Goal: Transaction & Acquisition: Register for event/course

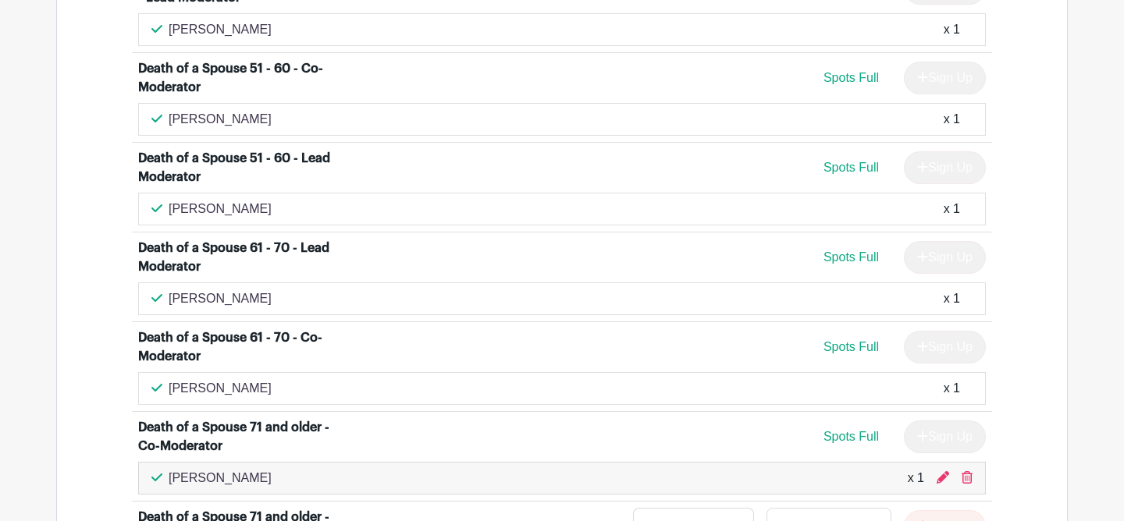
scroll to position [2571, 0]
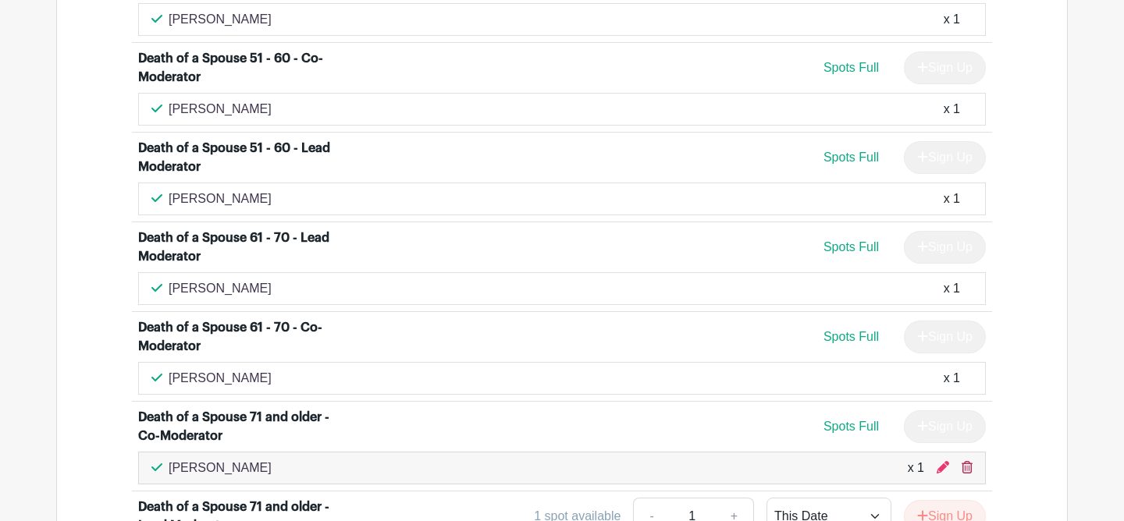
click at [965, 461] on icon at bounding box center [966, 467] width 11 height 12
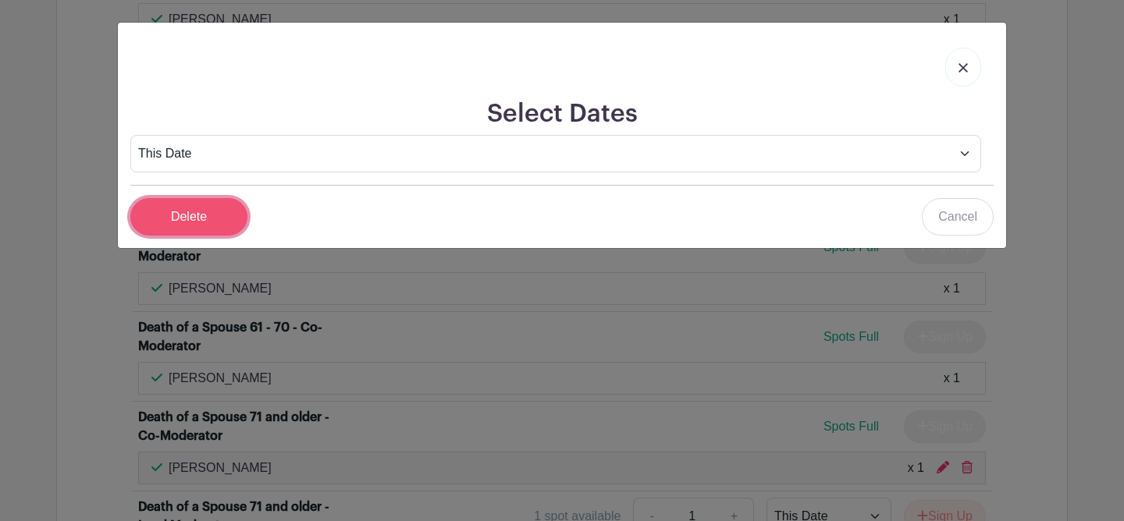
click at [217, 221] on input "Delete" at bounding box center [188, 216] width 117 height 37
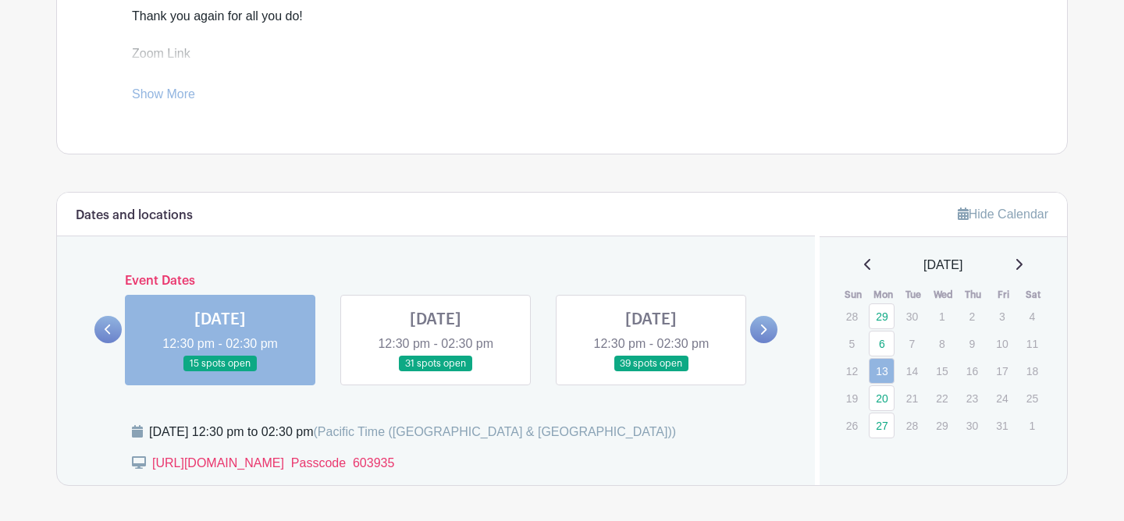
scroll to position [666, 0]
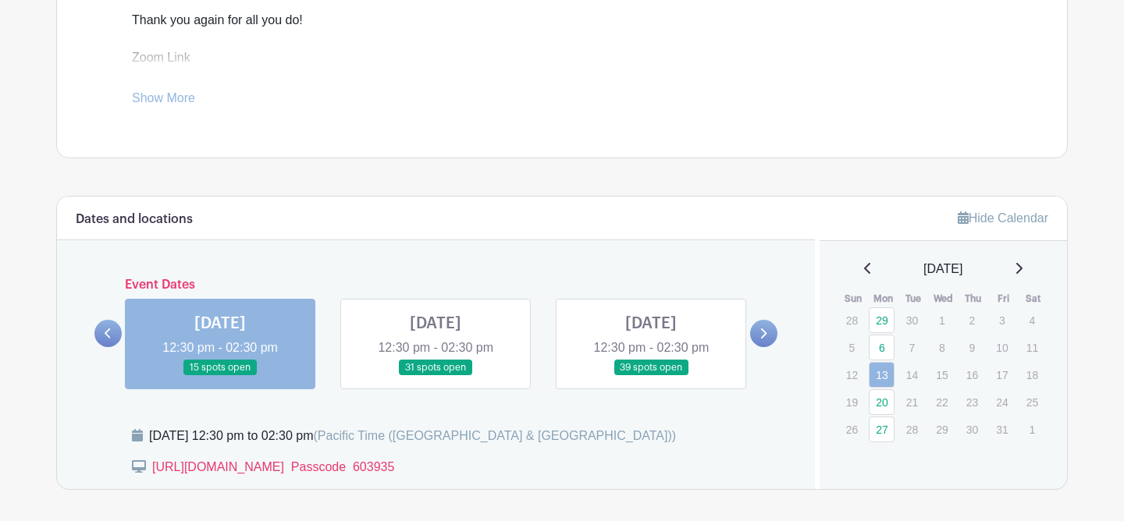
click at [435, 376] on link at bounding box center [435, 376] width 0 height 0
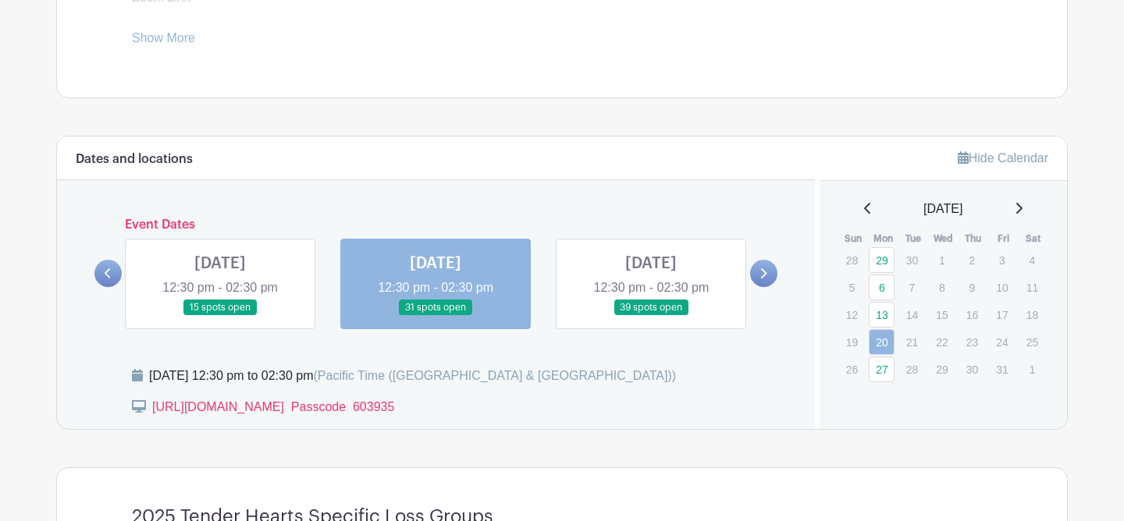
scroll to position [721, 0]
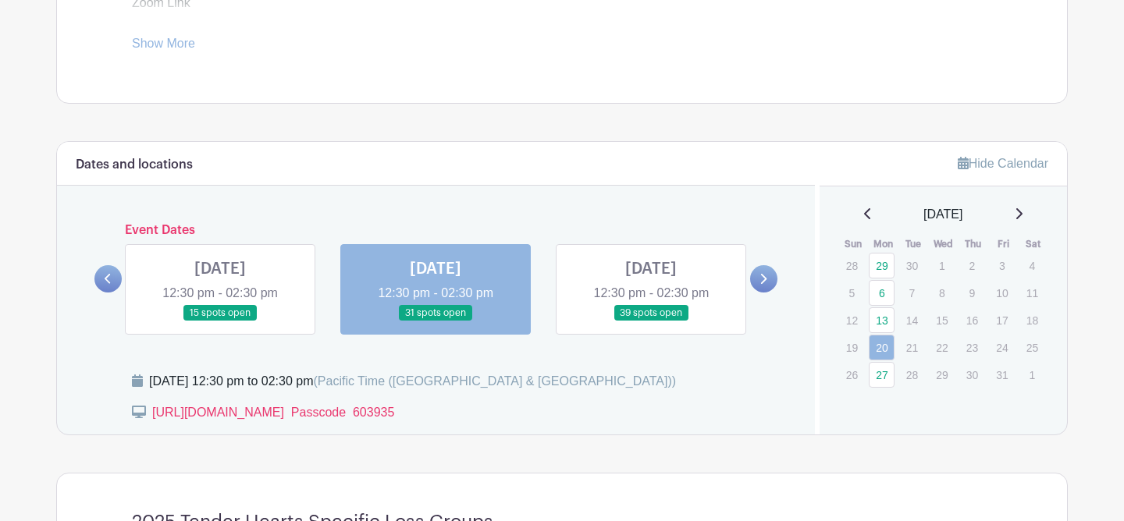
click at [220, 322] on link at bounding box center [220, 322] width 0 height 0
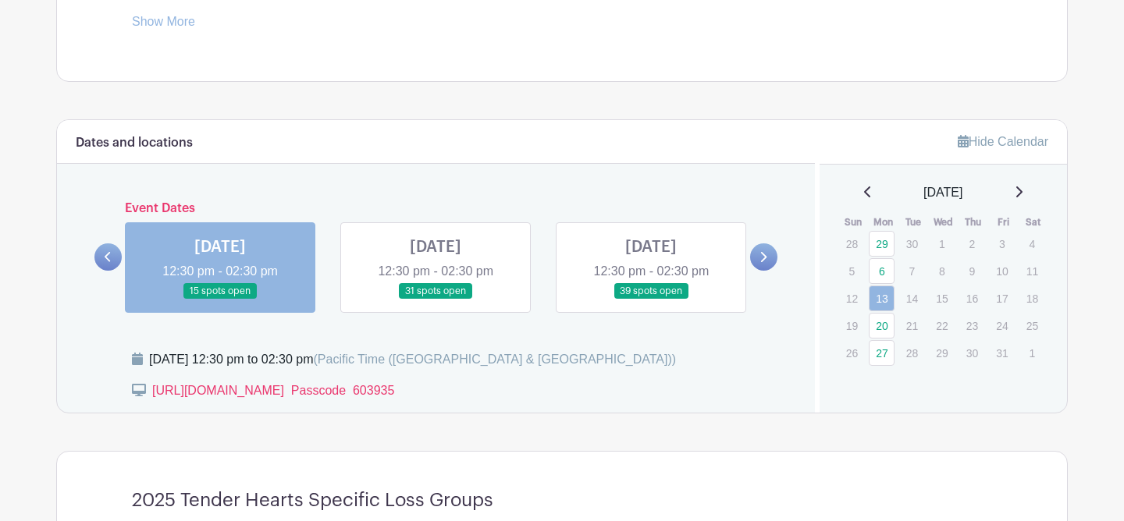
scroll to position [752, 0]
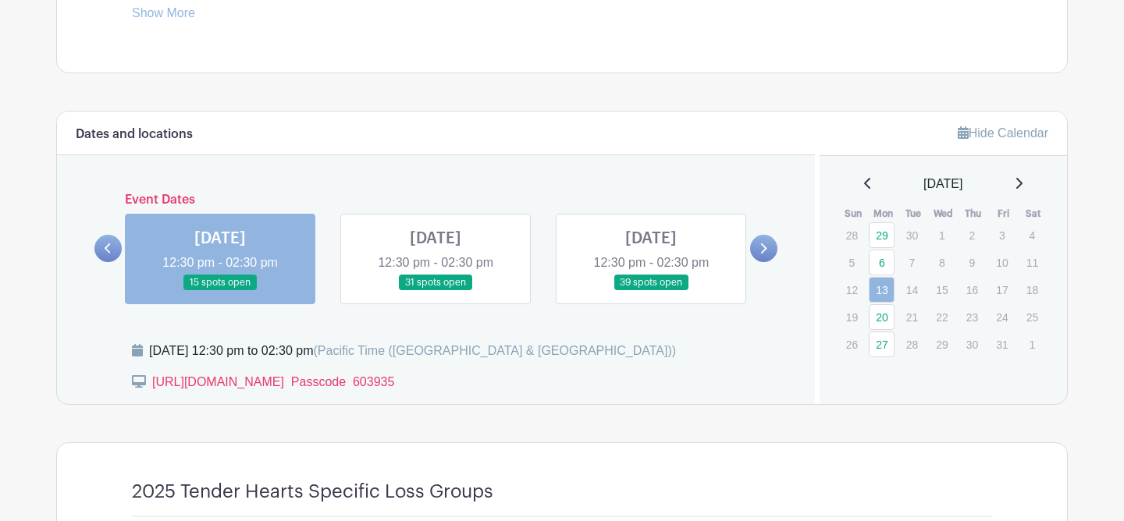
click at [435, 291] on link at bounding box center [435, 291] width 0 height 0
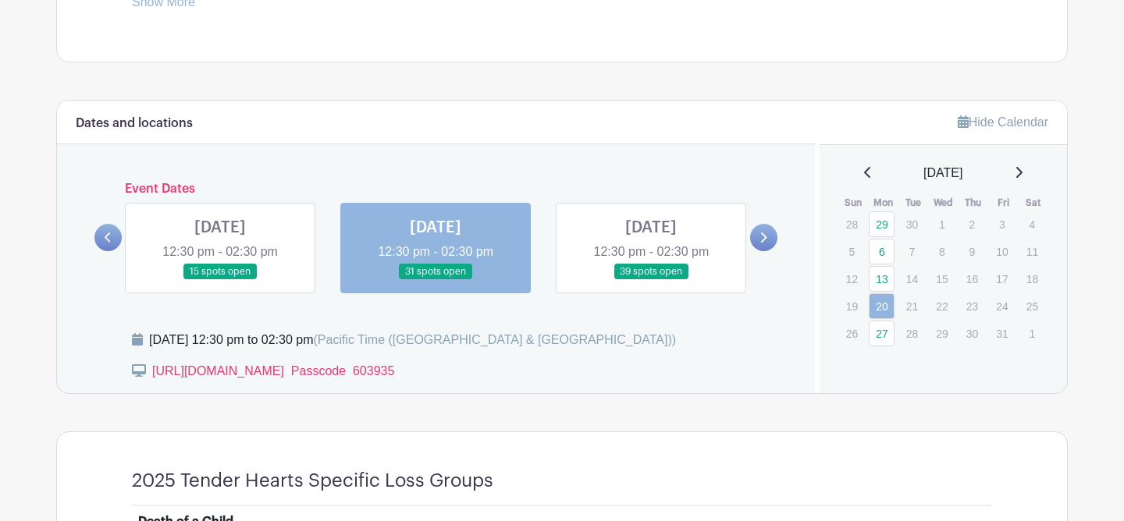
scroll to position [759, 0]
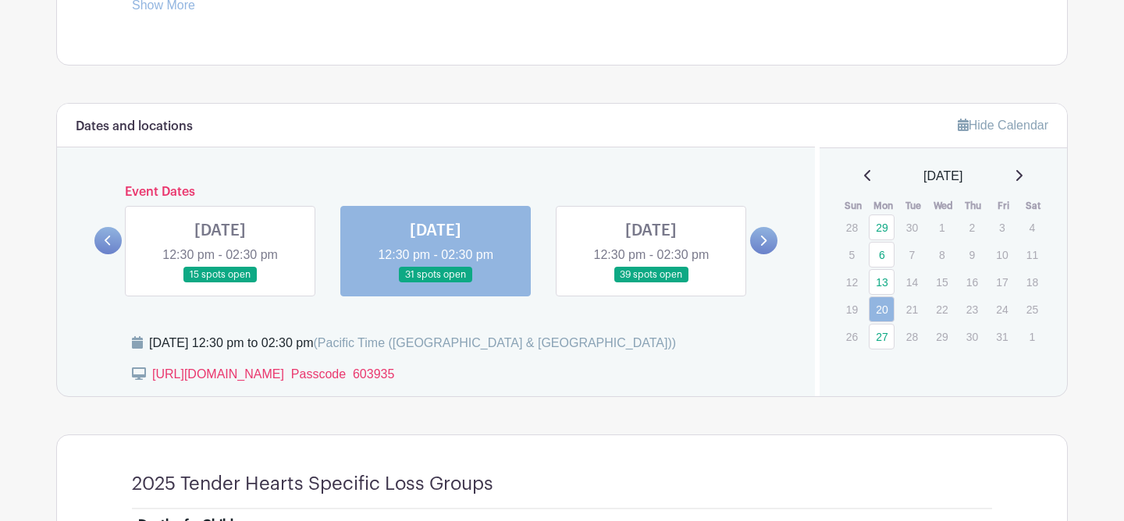
click at [651, 283] on link at bounding box center [651, 283] width 0 height 0
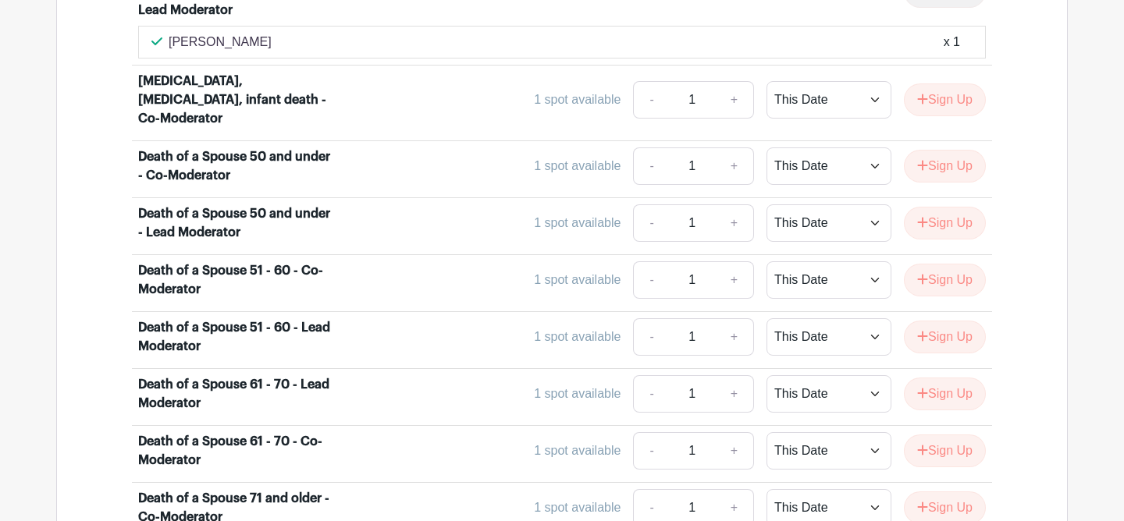
scroll to position [2133, 0]
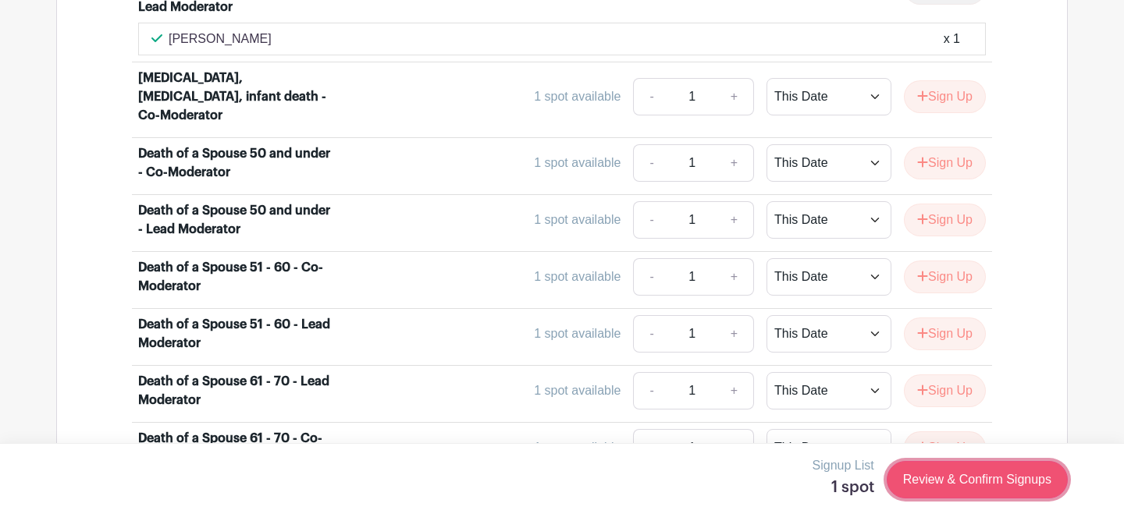
click at [963, 476] on link "Review & Confirm Signups" at bounding box center [977, 479] width 181 height 37
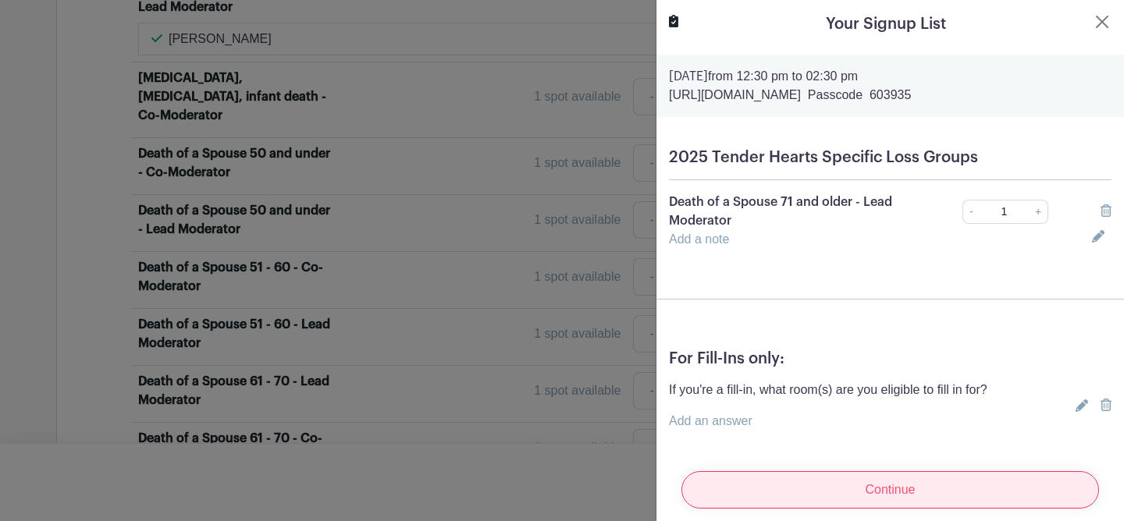
click at [908, 492] on input "Continue" at bounding box center [890, 489] width 418 height 37
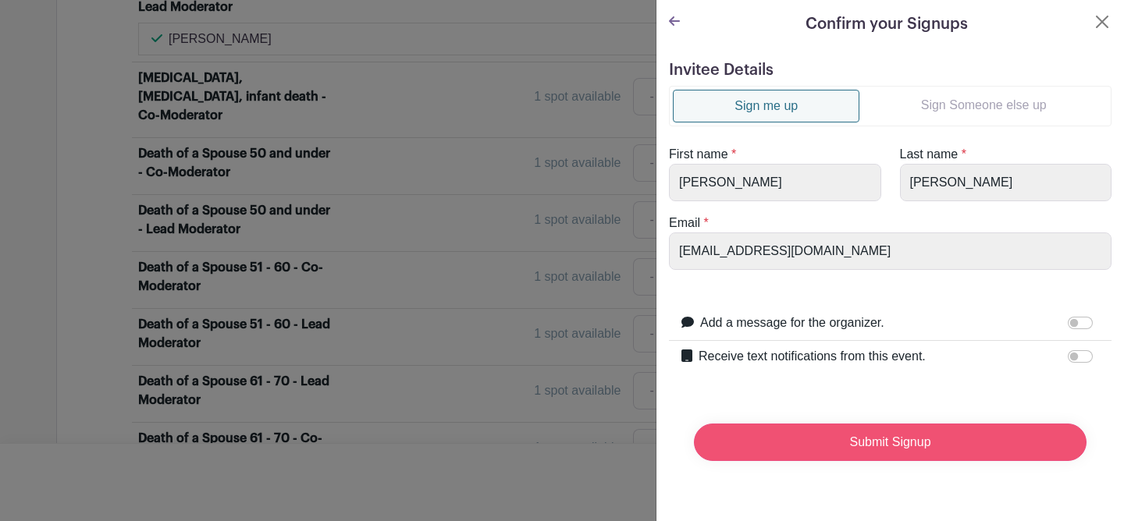
click at [883, 438] on input "Submit Signup" at bounding box center [890, 442] width 393 height 37
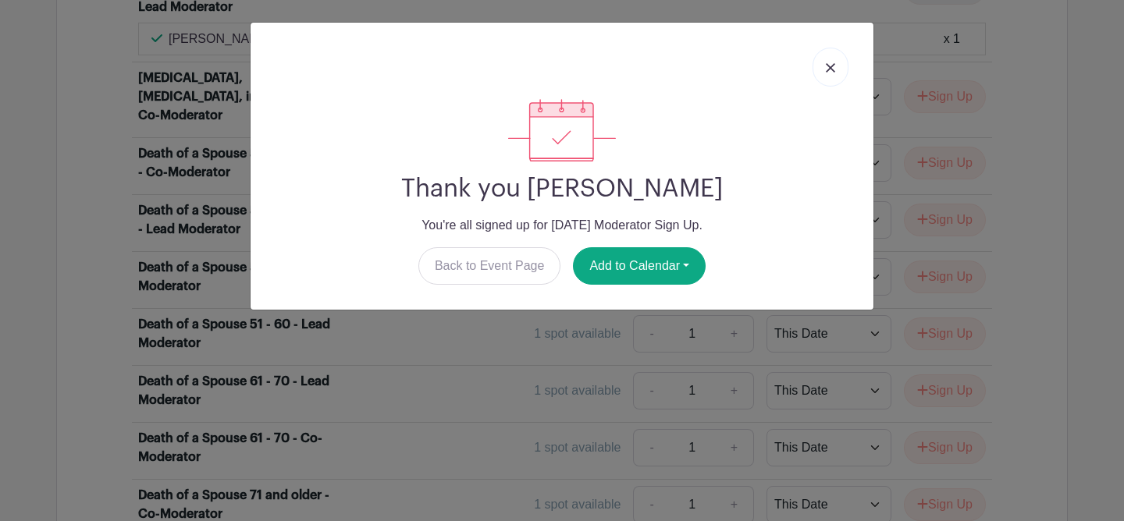
click at [829, 71] on img at bounding box center [830, 67] width 9 height 9
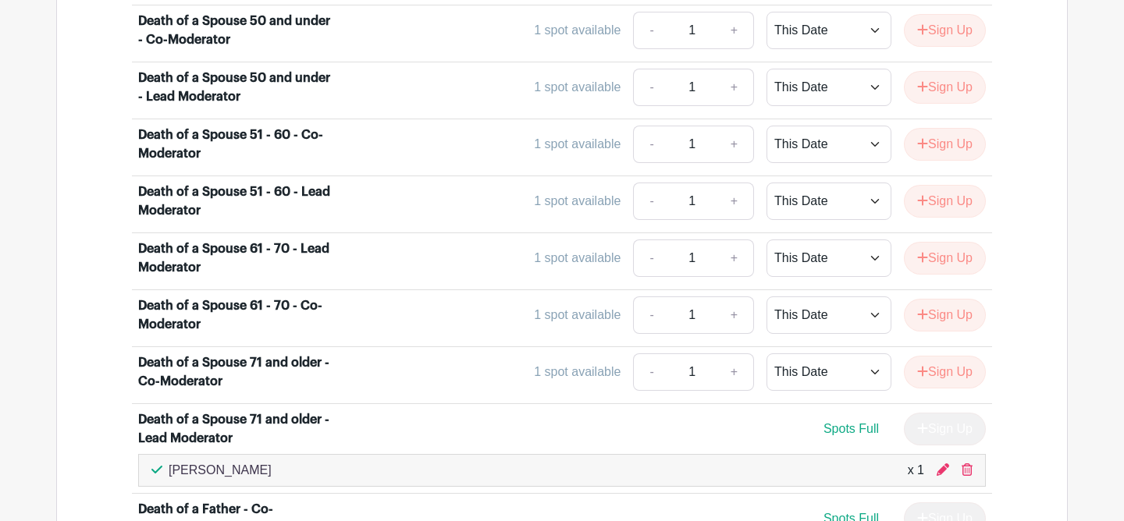
scroll to position [2274, 0]
